Goal: Task Accomplishment & Management: Use online tool/utility

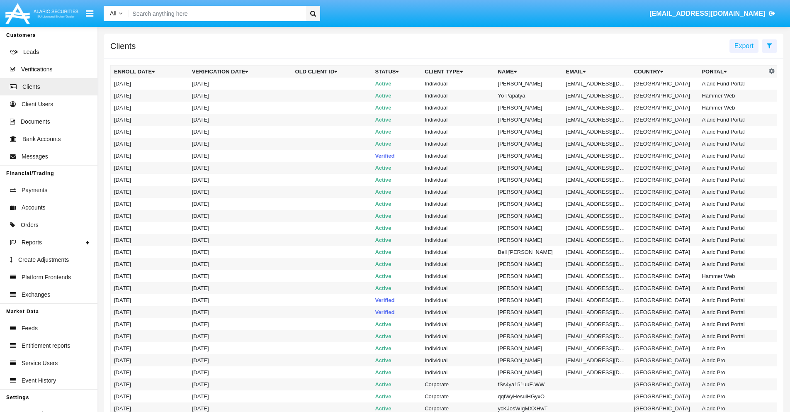
click at [744, 46] on span "Export" at bounding box center [743, 45] width 19 height 7
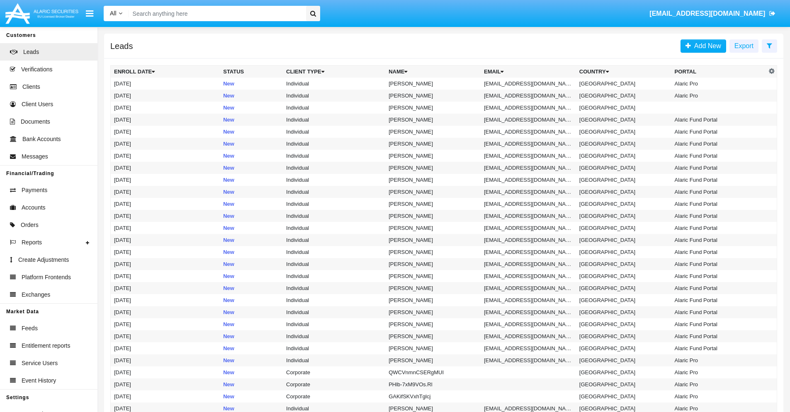
click at [744, 46] on span "Export" at bounding box center [743, 45] width 19 height 7
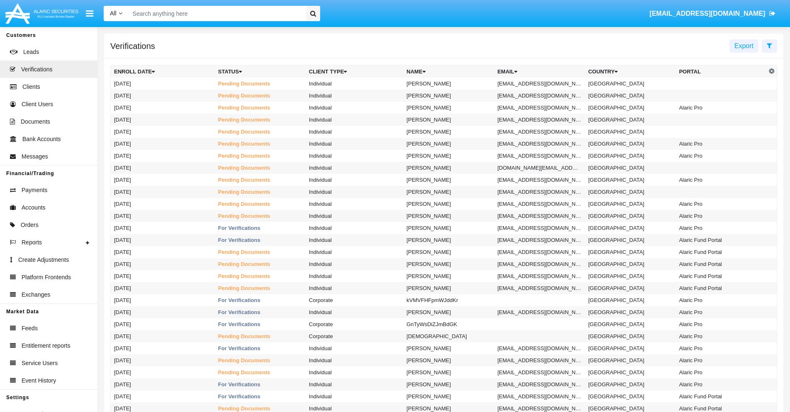
click at [744, 46] on span "Export" at bounding box center [743, 45] width 19 height 7
